Goal: Information Seeking & Learning: Find specific fact

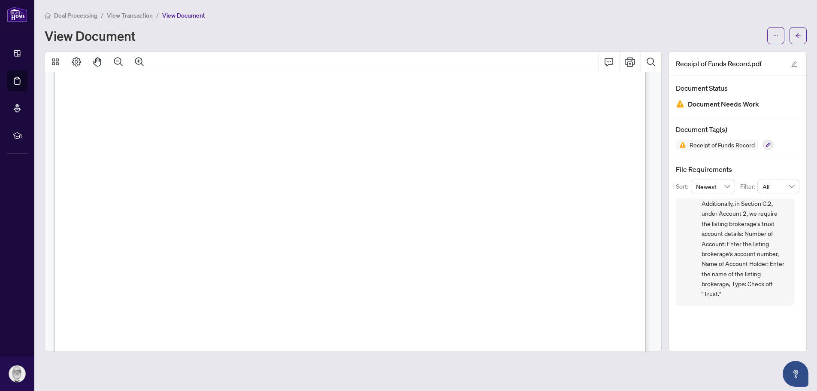
scroll to position [43, 0]
click at [79, 61] on icon "Page Layout" at bounding box center [76, 62] width 10 height 10
click at [210, 172] on span "Account 1: Number of account: . . . . . . . . . . . . . . . . . . . . . . . . .…" at bounding box center [229, 172] width 274 height 9
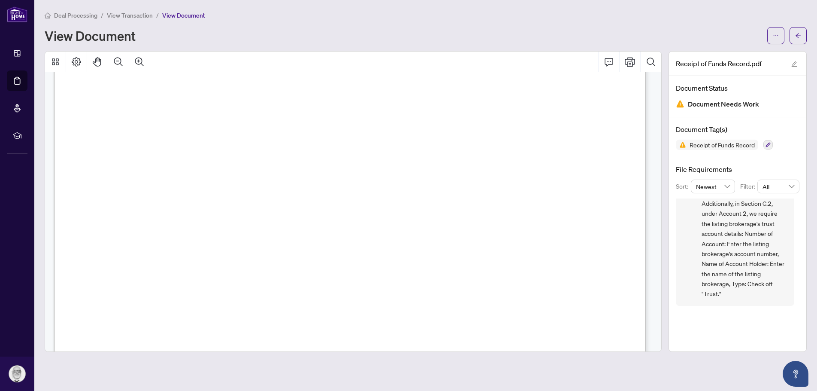
click at [210, 172] on span "Account 1: Number of account: . . . . . . . . . . . . . . . . . . . . . . . . .…" at bounding box center [229, 172] width 274 height 9
click at [214, 169] on span "Account 1: Number of account: . . . . . . . . . . . . . . . . . . . . . . . . .…" at bounding box center [229, 172] width 274 height 9
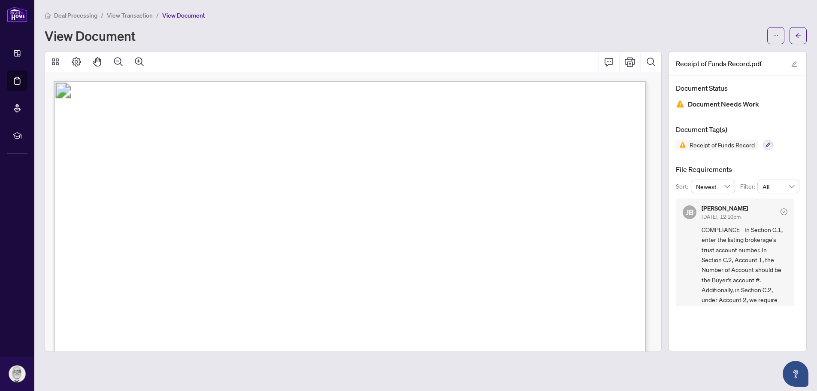
scroll to position [858, 0]
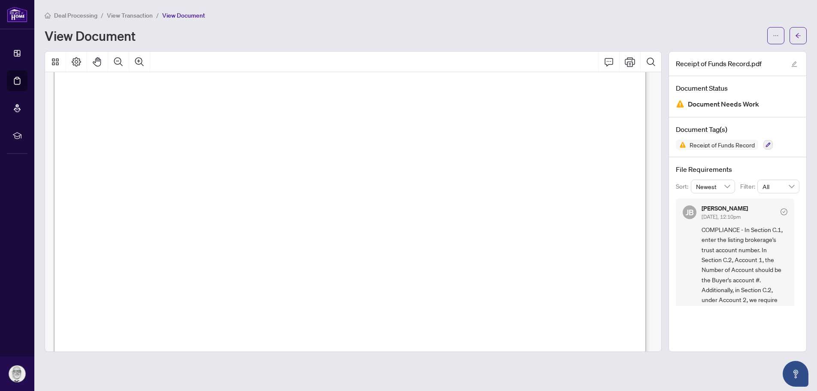
click at [210, 215] on span "4" at bounding box center [208, 215] width 6 height 7
